Goal: Task Accomplishment & Management: Use online tool/utility

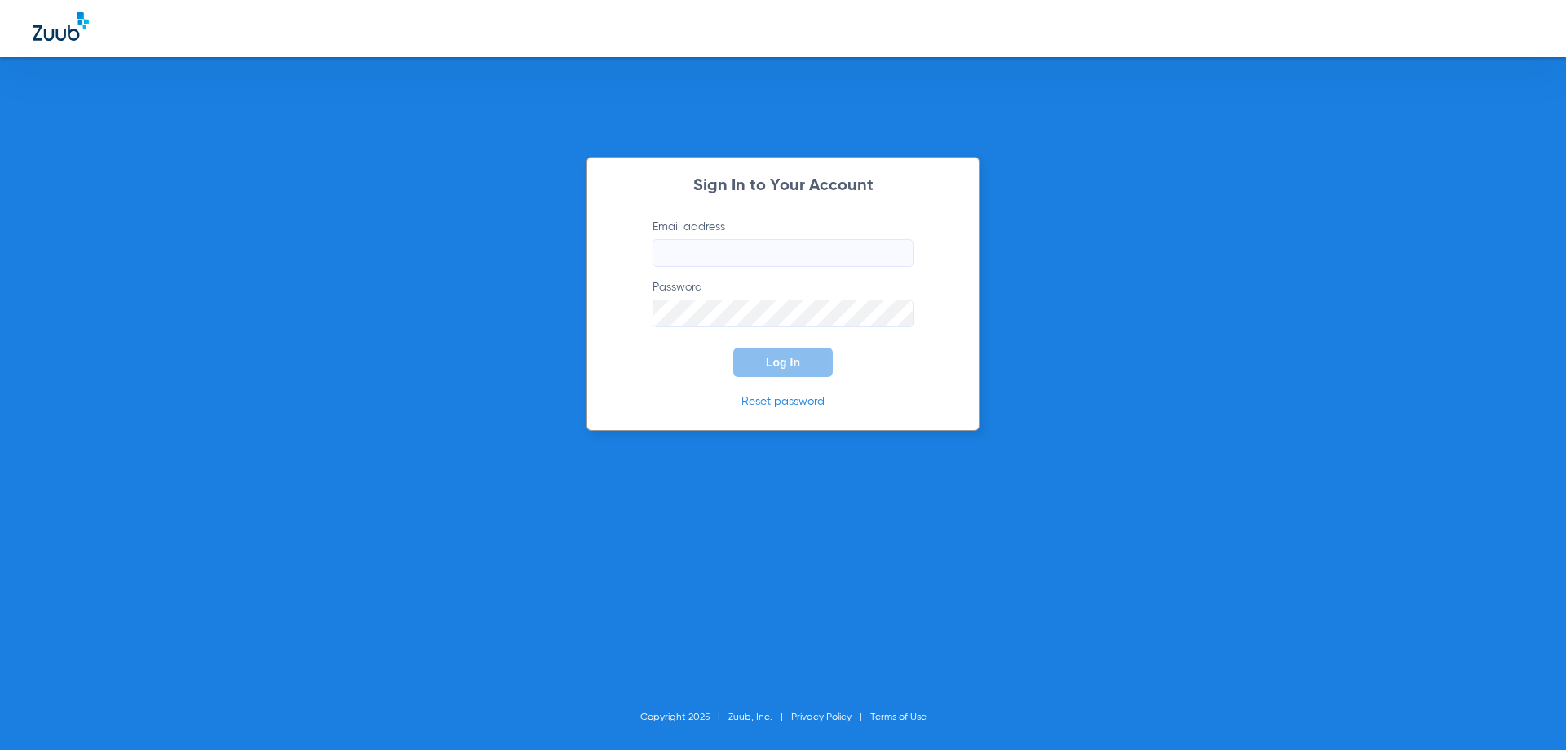
type input "[EMAIL_ADDRESS][DOMAIN_NAME]"
click at [778, 374] on button "Log In" at bounding box center [783, 361] width 100 height 29
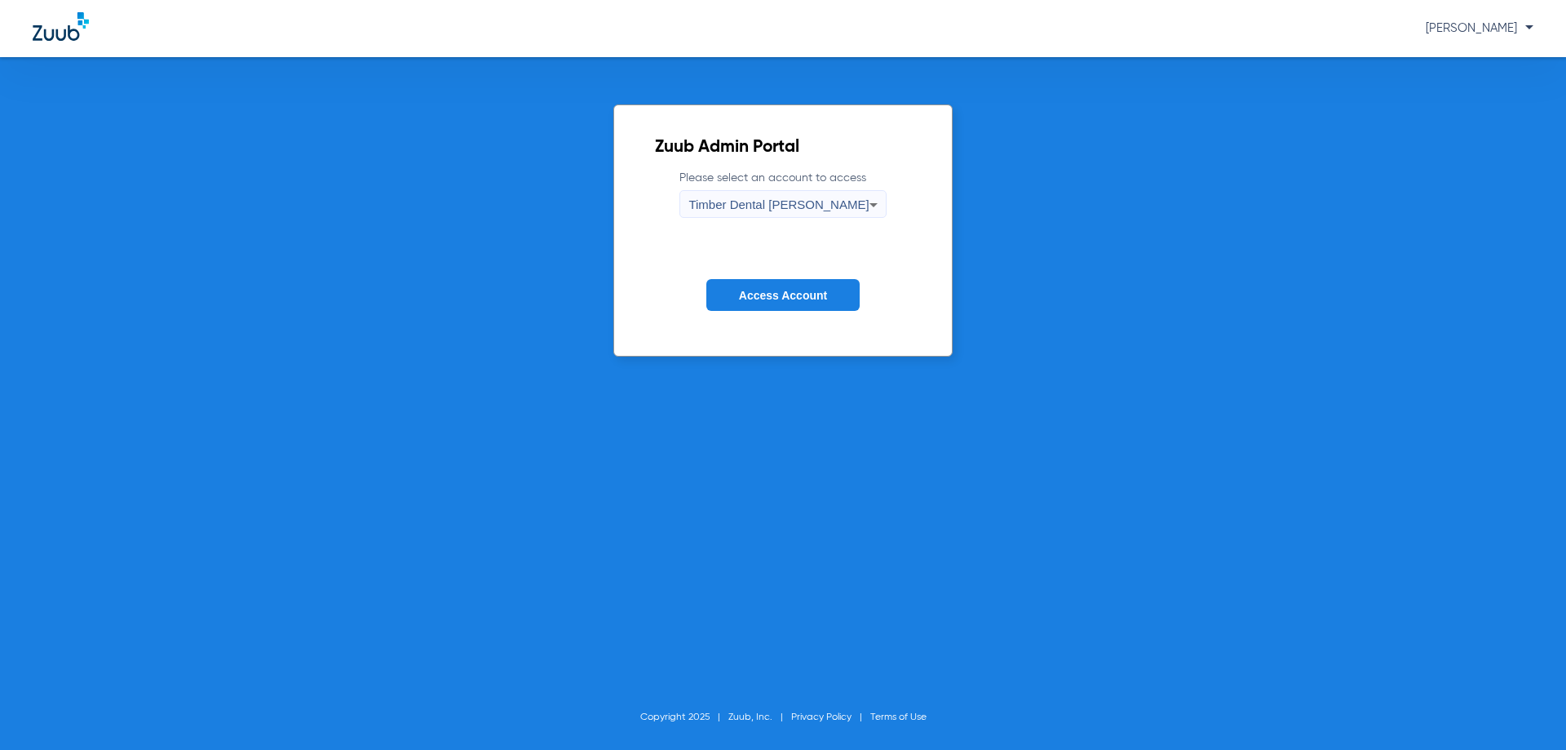
click at [812, 297] on span "Access Account" at bounding box center [783, 295] width 88 height 13
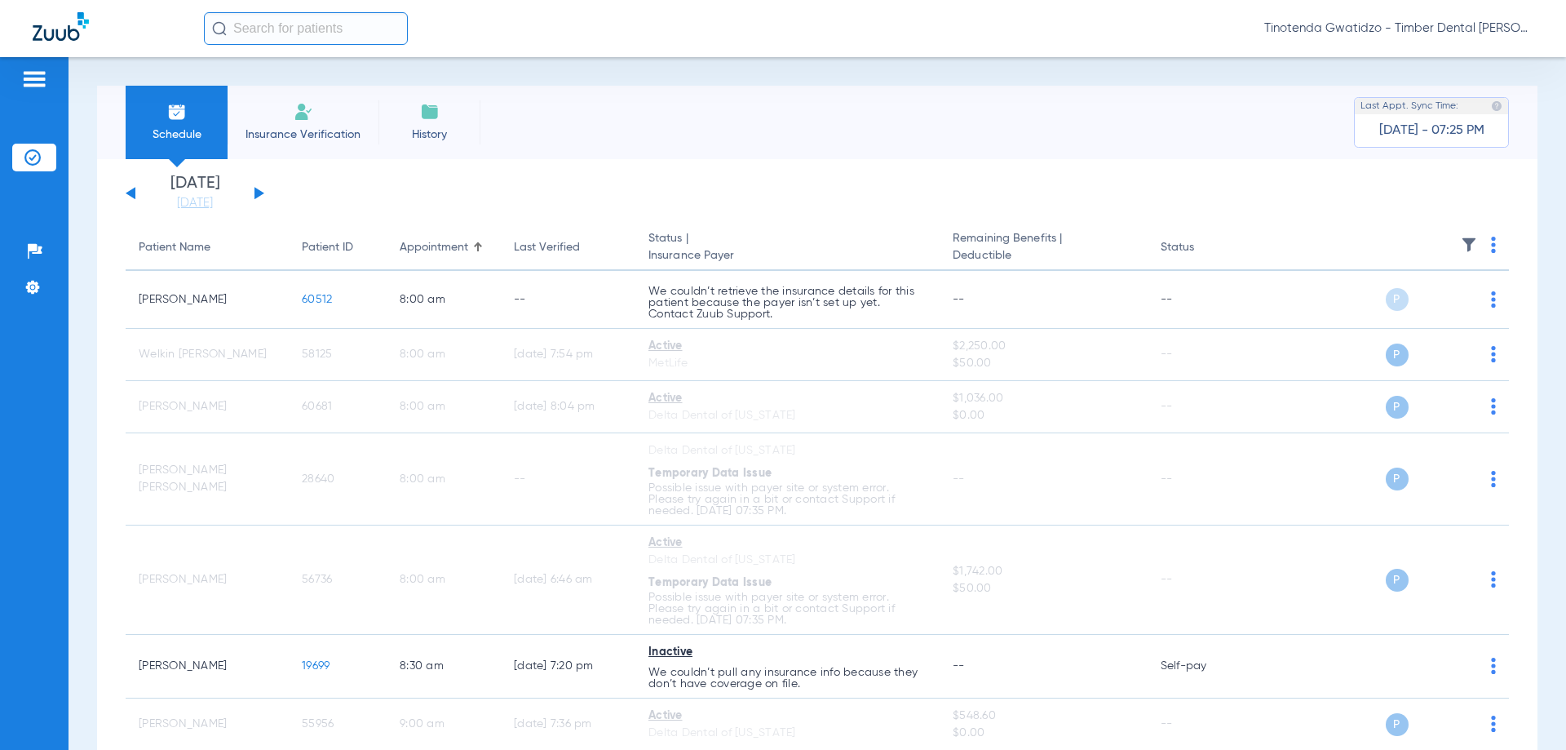
click at [256, 193] on button at bounding box center [260, 193] width 10 height 12
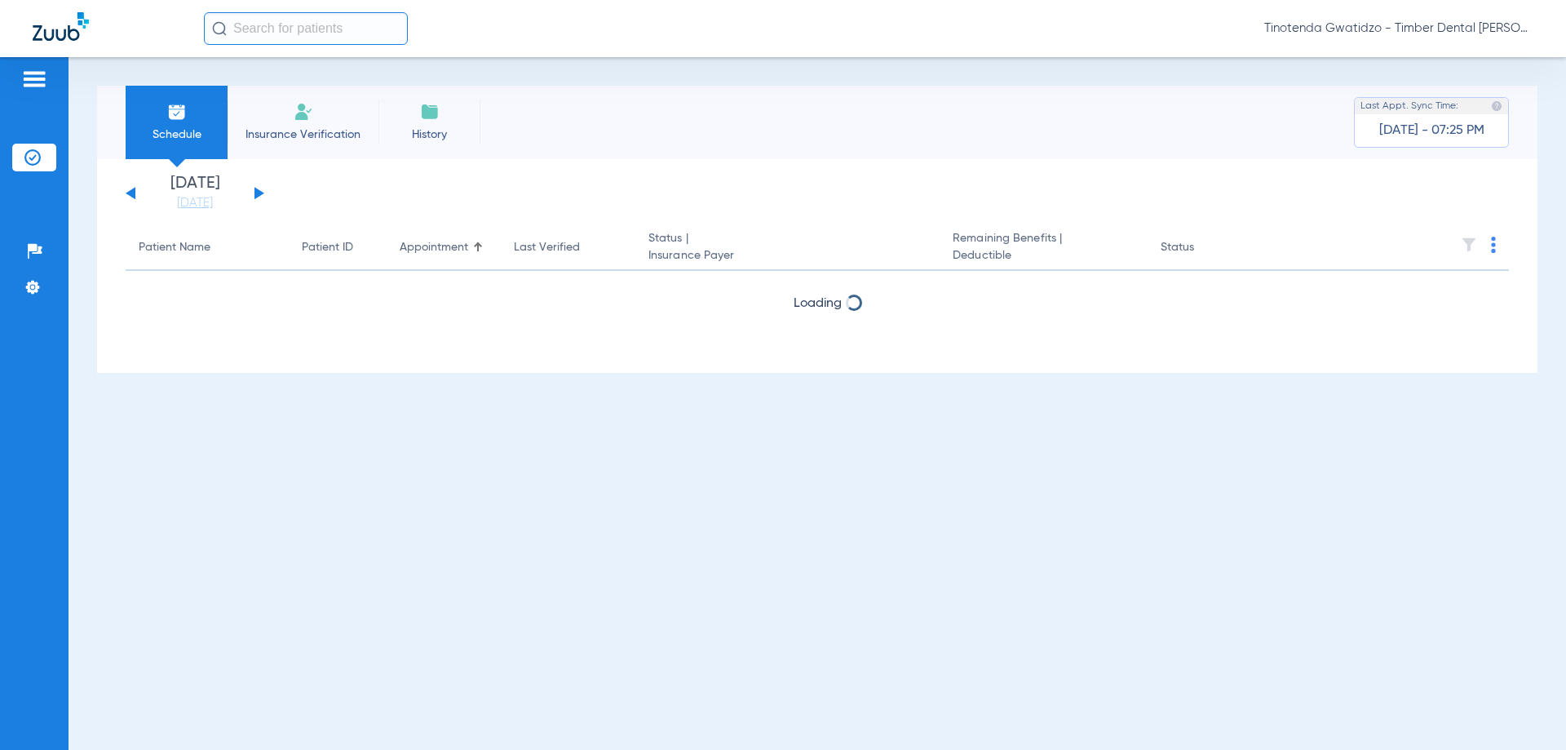
click at [1493, 252] on th at bounding box center [1384, 248] width 252 height 46
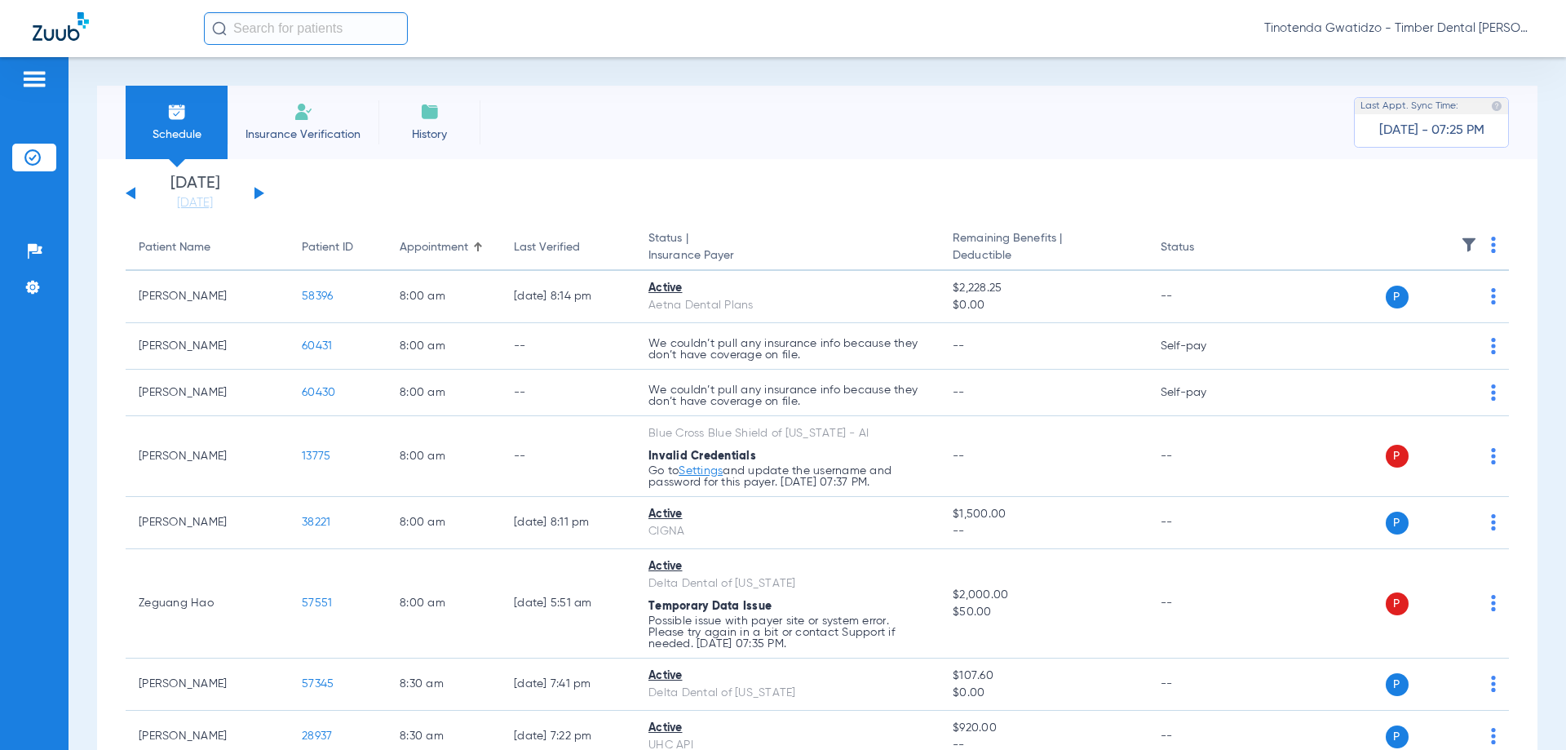
click at [1491, 251] on img at bounding box center [1493, 245] width 5 height 16
click at [1392, 306] on span "Verify All" at bounding box center [1419, 308] width 102 height 11
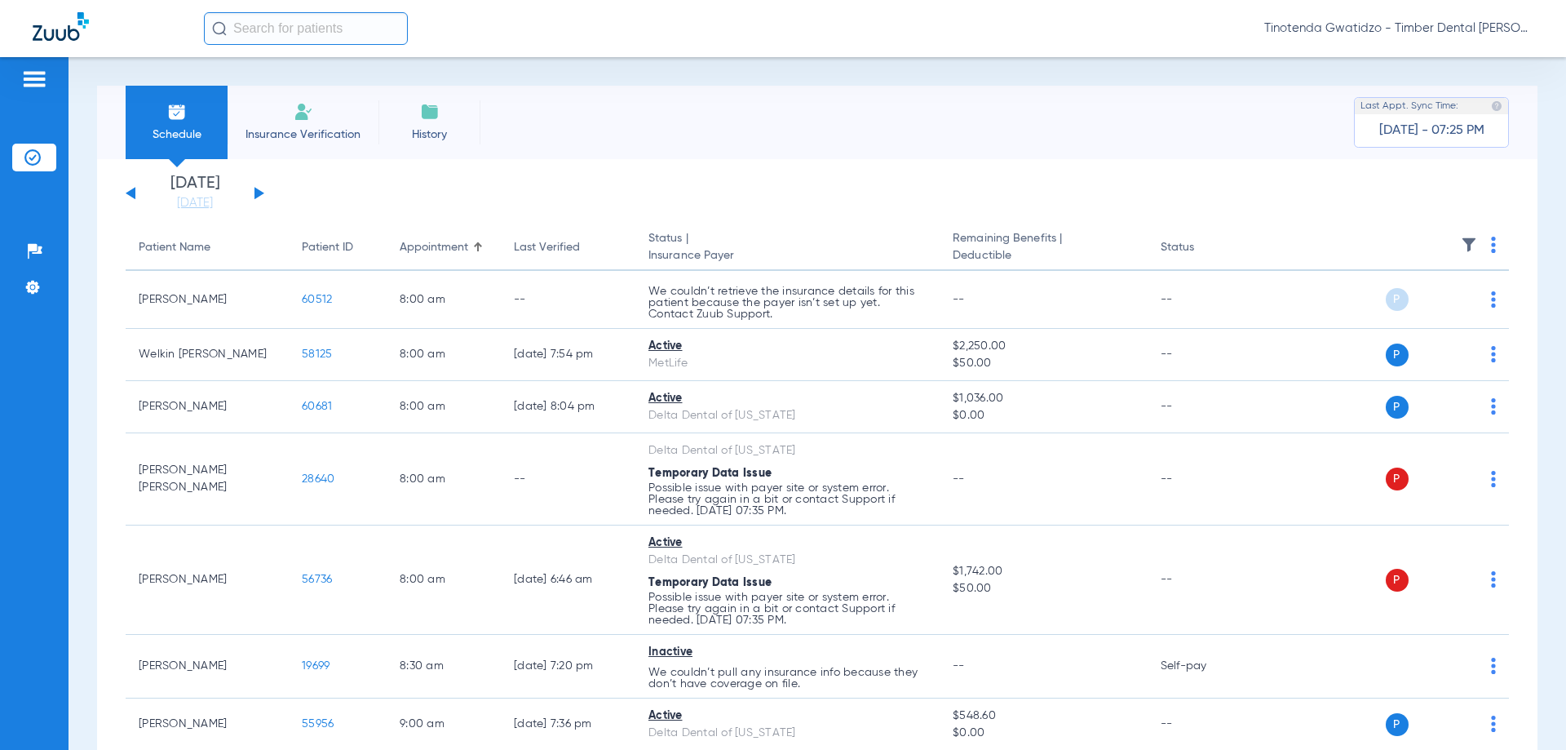
click at [259, 193] on button at bounding box center [260, 193] width 10 height 12
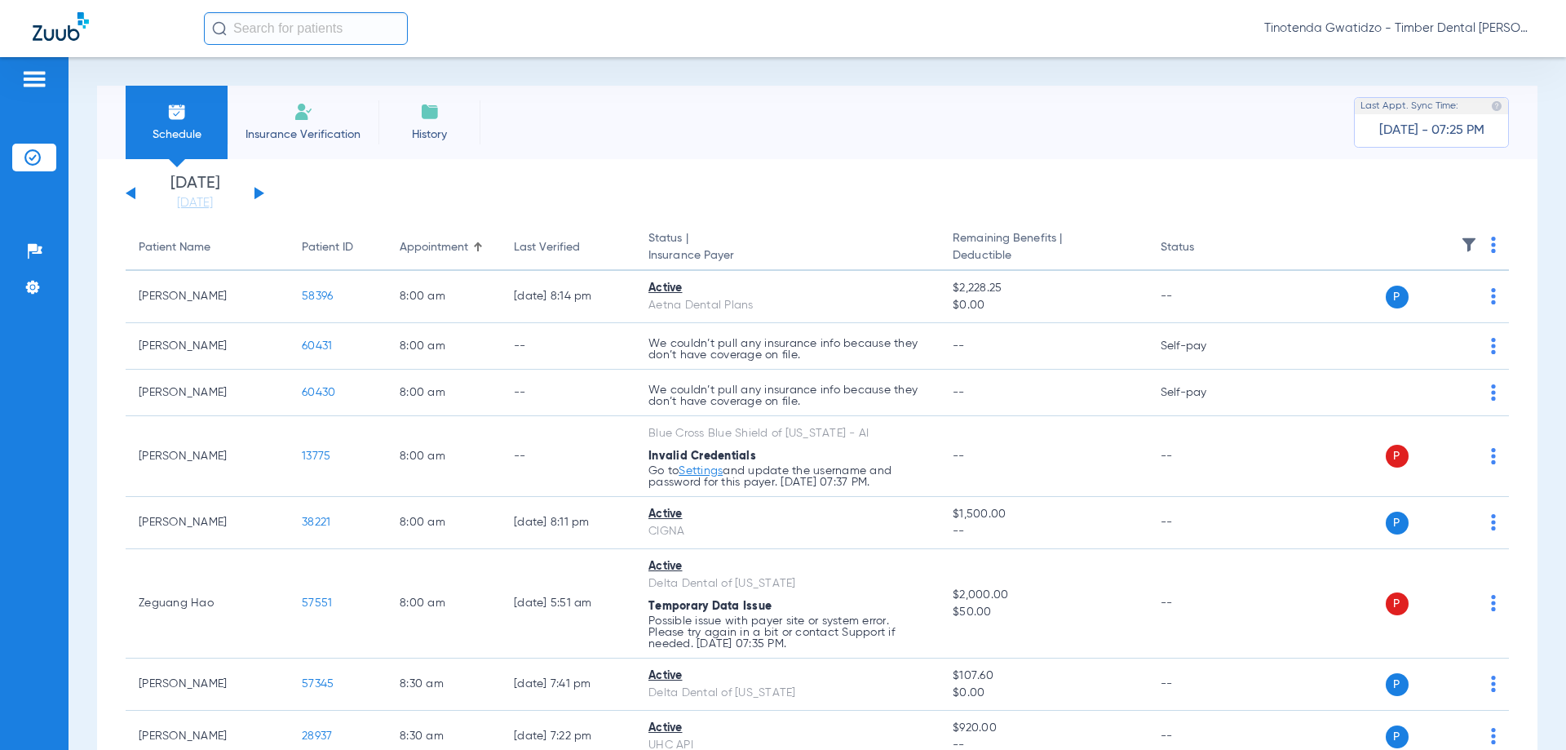
click at [129, 193] on button at bounding box center [131, 193] width 10 height 12
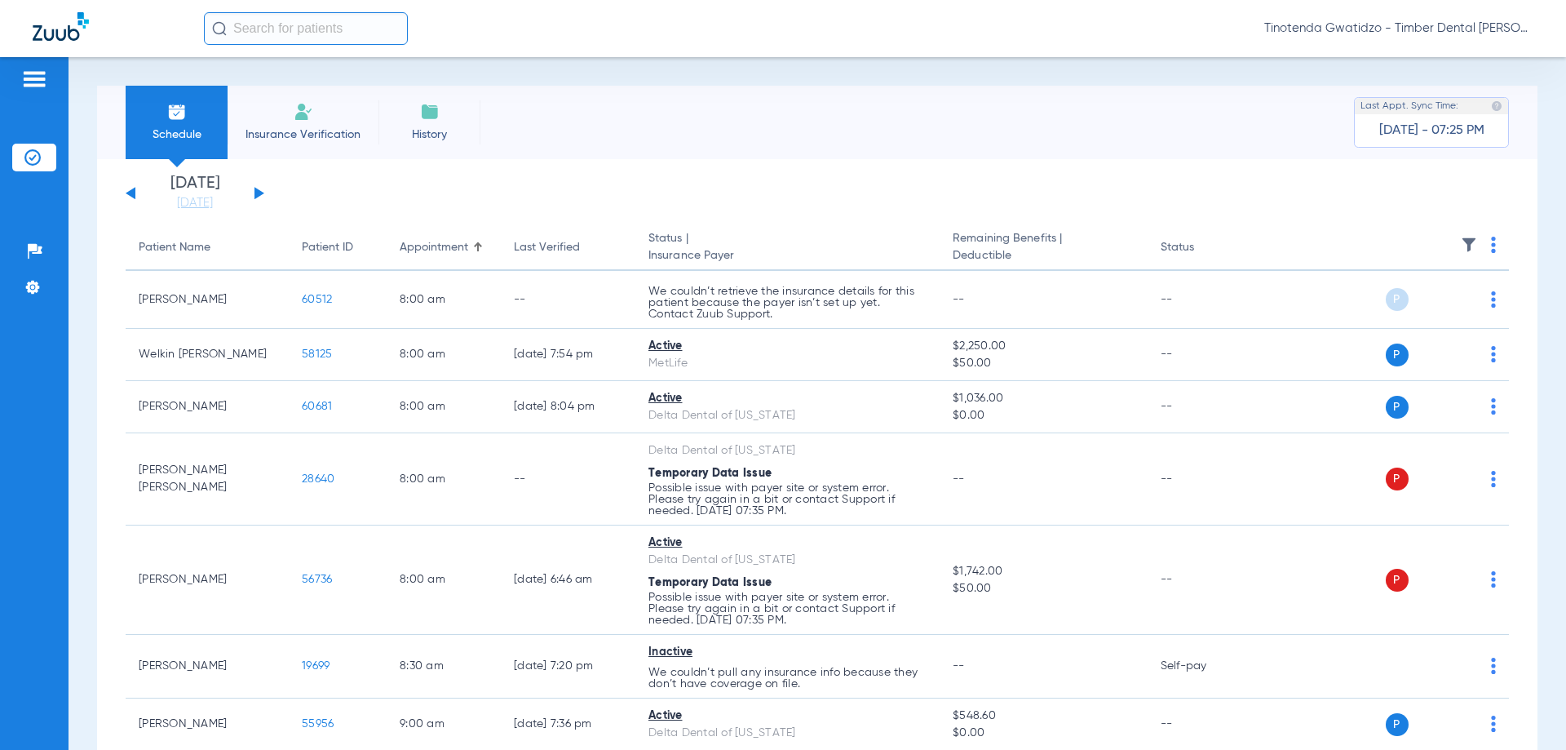
click at [1493, 249] on th at bounding box center [1384, 248] width 252 height 46
click at [1491, 250] on img at bounding box center [1493, 245] width 5 height 16
click at [1423, 304] on span "Verify All" at bounding box center [1419, 308] width 102 height 11
